Goal: Book appointment/travel/reservation

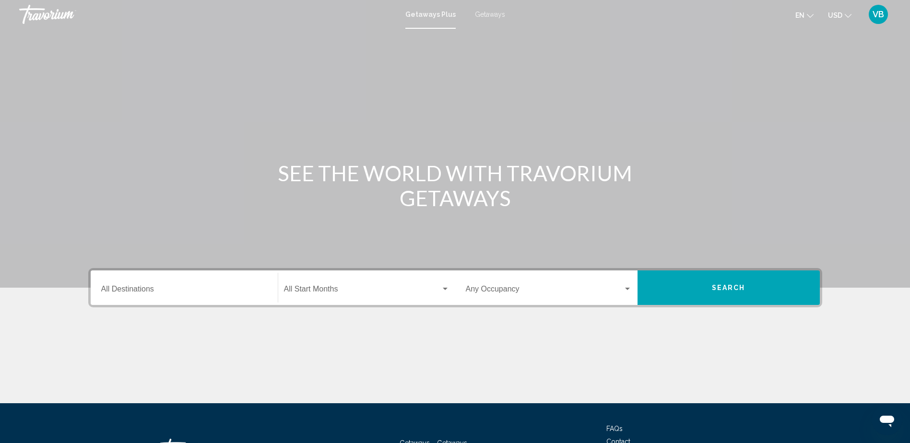
click at [501, 13] on span "Getaways" at bounding box center [490, 15] width 30 height 8
click at [336, 297] on div "Start Month All Start Months" at bounding box center [367, 288] width 166 height 30
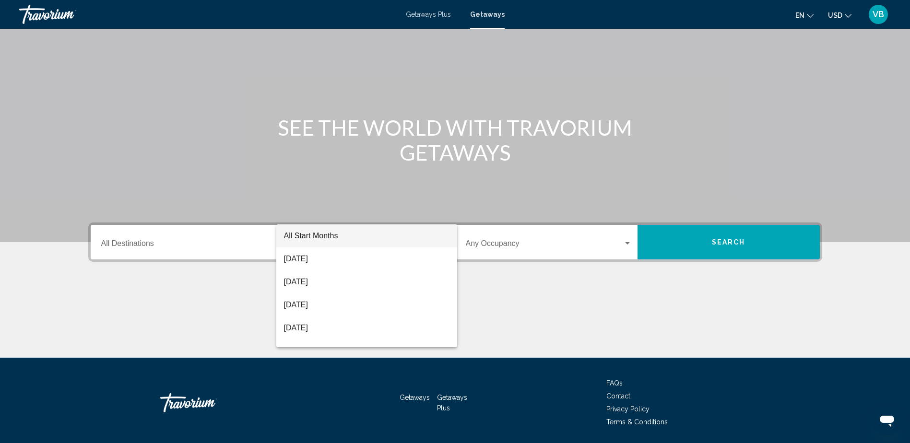
scroll to position [78, 0]
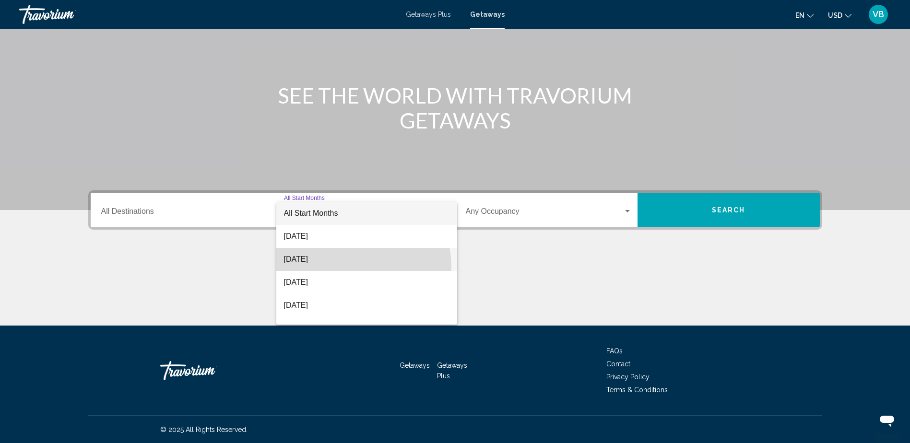
click at [343, 268] on span "[DATE]" at bounding box center [367, 259] width 166 height 23
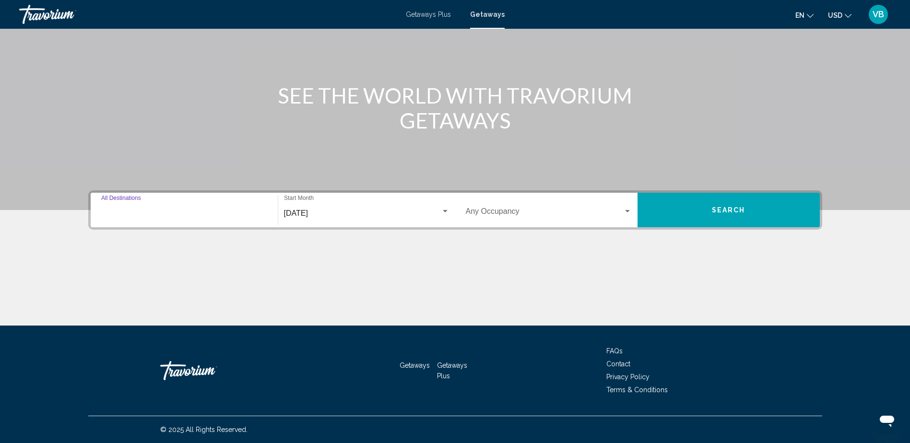
click at [159, 215] on input "Destination All Destinations" at bounding box center [184, 213] width 166 height 9
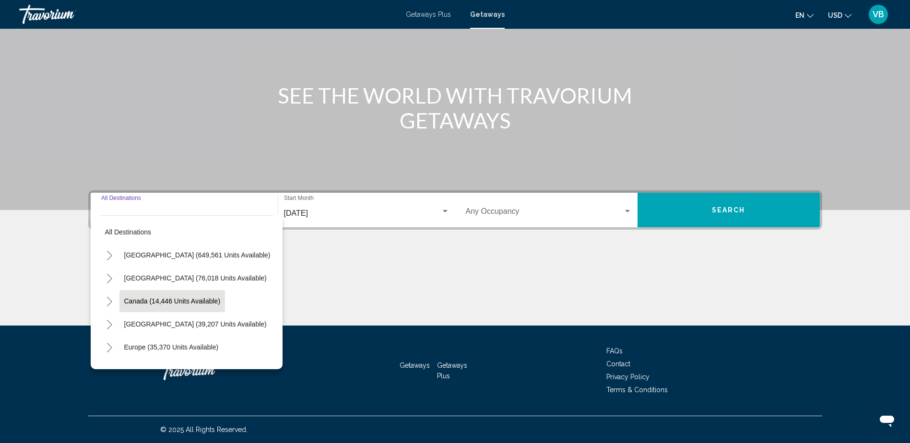
click at [146, 296] on button "Canada (14,446 units available)" at bounding box center [172, 301] width 106 height 22
type input "**********"
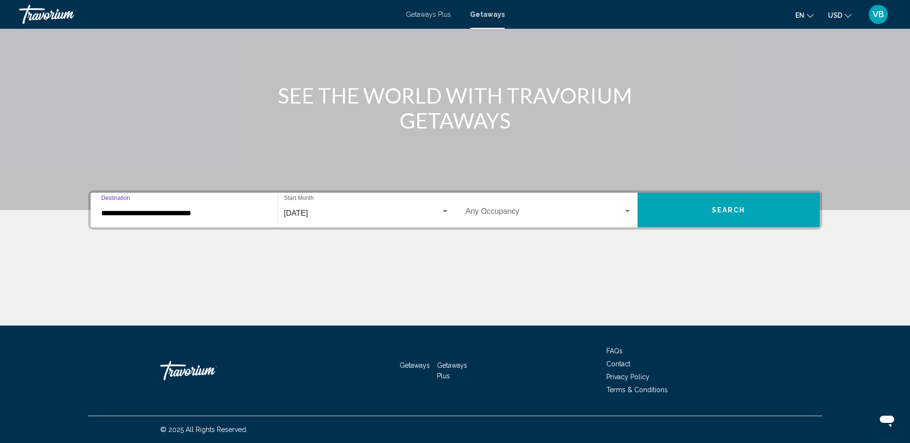
click at [674, 199] on button "Search" at bounding box center [729, 210] width 182 height 35
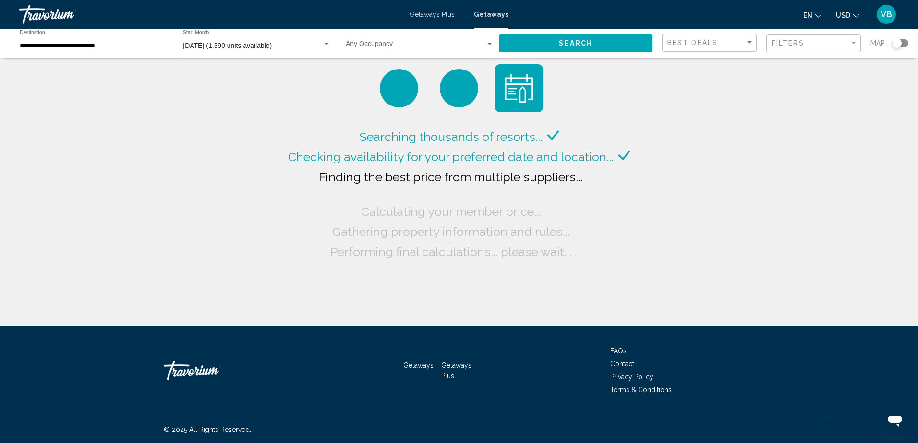
click at [837, 12] on span "USD" at bounding box center [842, 16] width 14 height 8
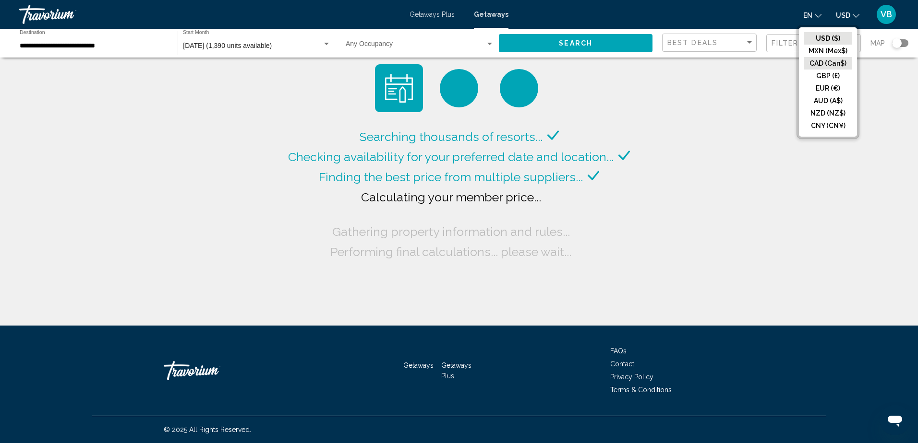
click at [824, 61] on button "CAD (Can$)" at bounding box center [827, 63] width 48 height 12
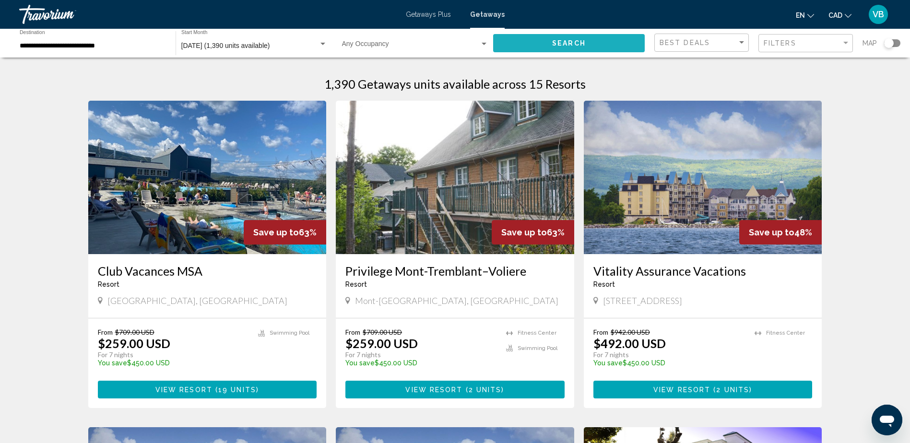
click at [552, 48] on button "Search" at bounding box center [569, 43] width 152 height 18
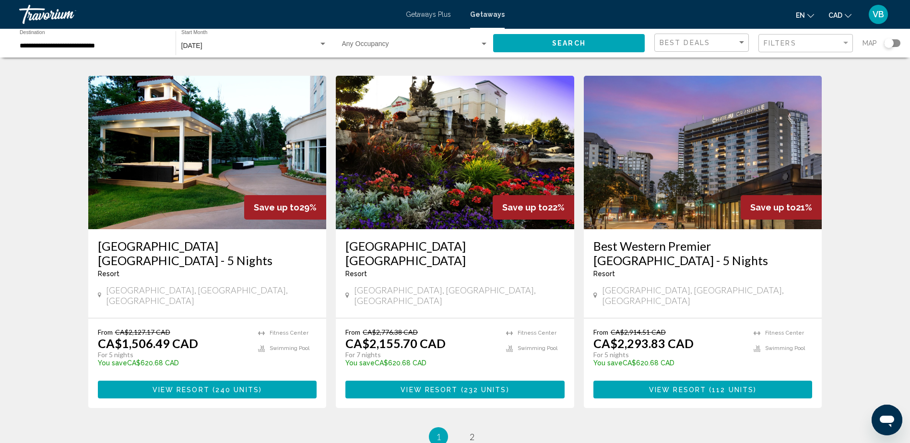
scroll to position [1193, 0]
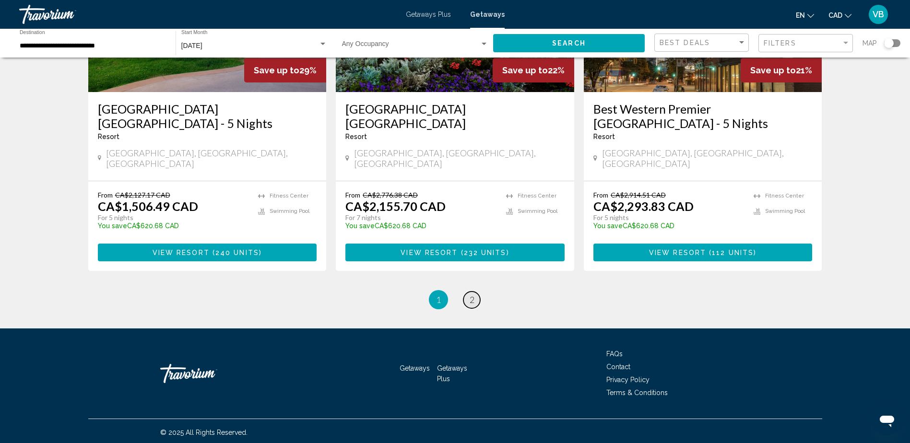
click at [470, 295] on span "2" at bounding box center [472, 300] width 5 height 11
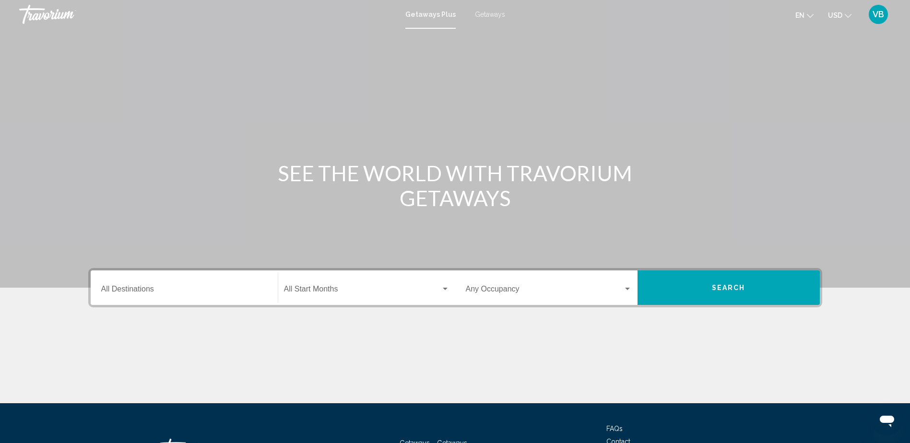
click at [836, 12] on span "USD" at bounding box center [835, 16] width 14 height 8
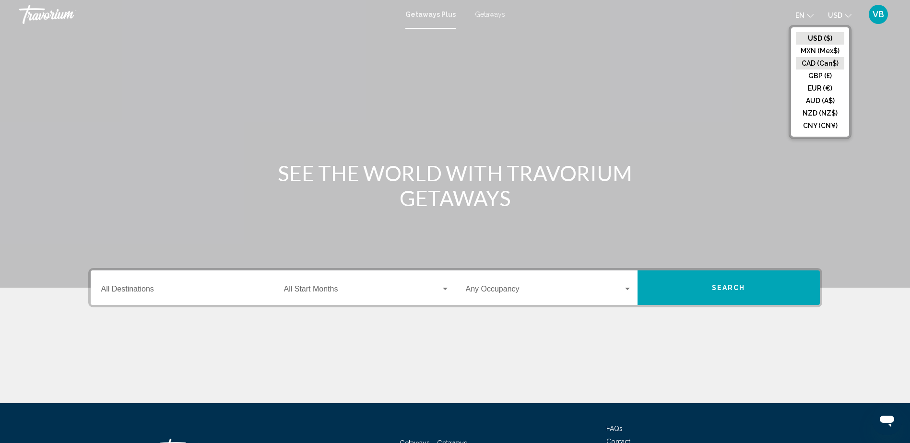
click at [821, 61] on button "CAD (Can$)" at bounding box center [820, 63] width 48 height 12
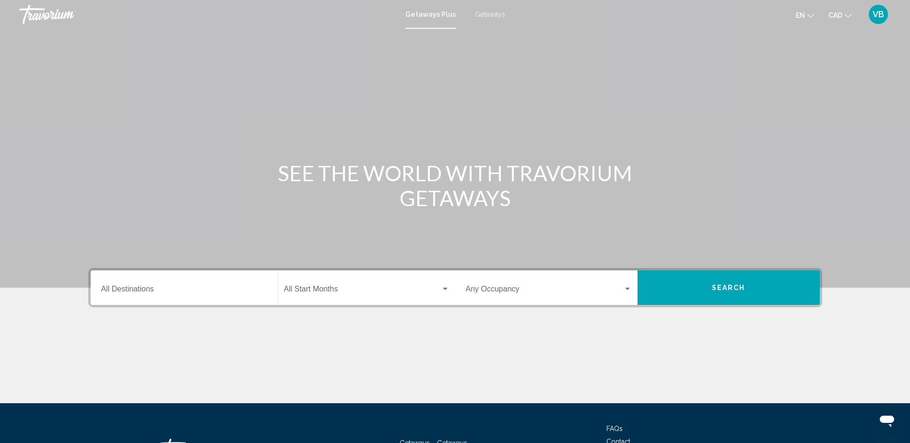
click at [494, 9] on div "Getaways Plus Getaways en English Español Français Italiano Português русский C…" at bounding box center [455, 14] width 910 height 20
click at [494, 13] on span "Getaways" at bounding box center [490, 15] width 30 height 8
